Goal: Find specific page/section: Find specific page/section

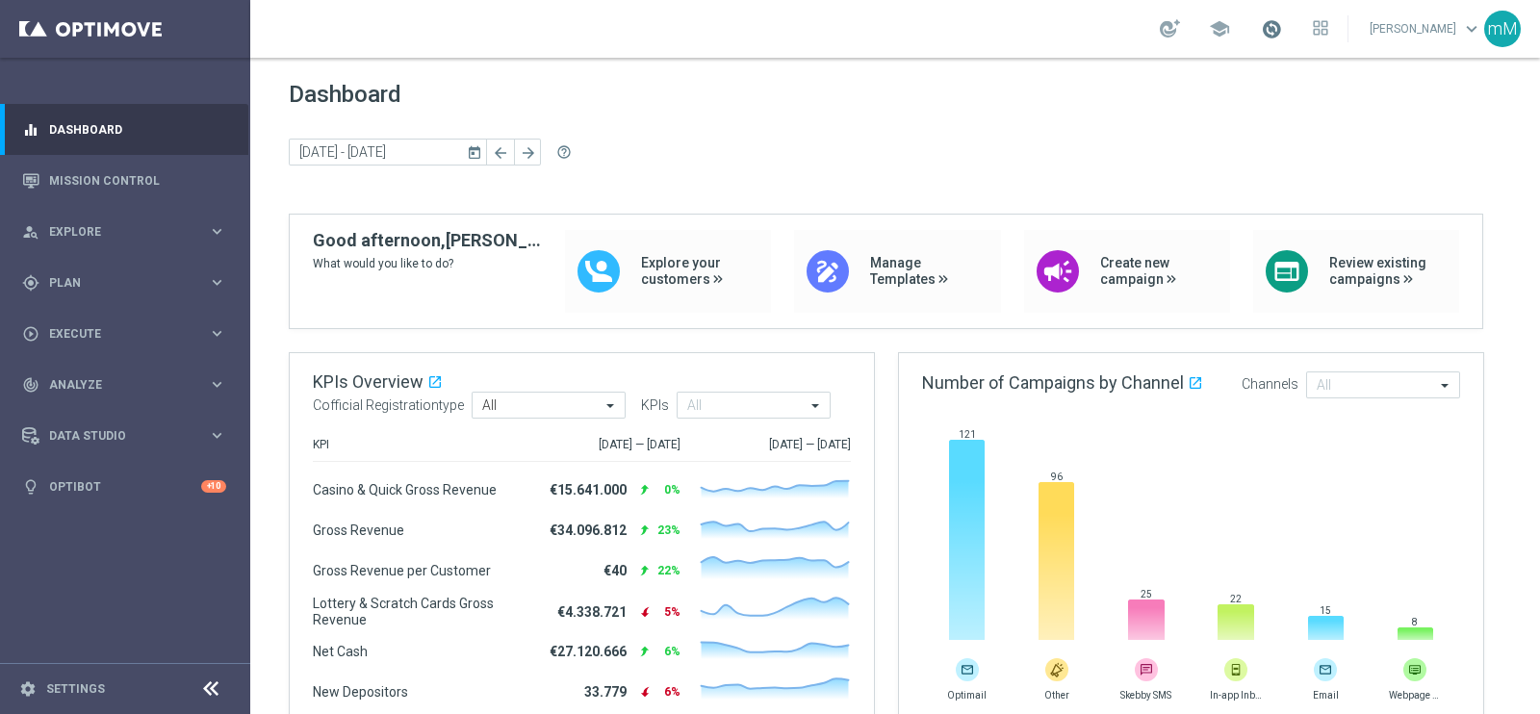
click at [1261, 26] on span at bounding box center [1271, 28] width 21 height 21
